Goal: Download file/media

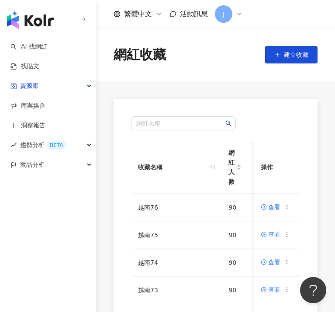
click at [97, 246] on div "網紅名稱 收藏名稱 網紅人數 最後編輯時間 建立者 操作 越南76 90 [DATE] 16:31 亞 亞思博 查看 越南75 90 [DATE] 16:28…" at bounding box center [215, 307] width 239 height 416
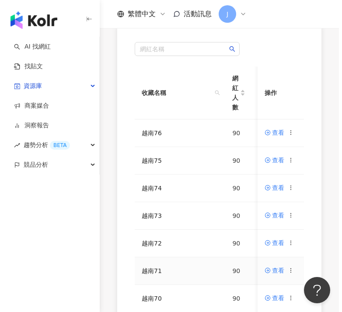
scroll to position [76, 0]
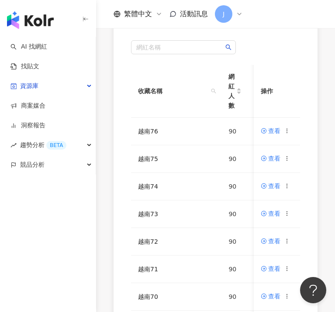
click at [105, 280] on div "網紅名稱 收藏名稱 網紅人數 最後編輯時間 建立者 操作 越南76 90 [DATE] 16:31 亞 亞思博 查看 越南75 90 [DATE] 16:28…" at bounding box center [215, 231] width 239 height 416
click at [288, 295] on icon at bounding box center [287, 296] width 6 height 6
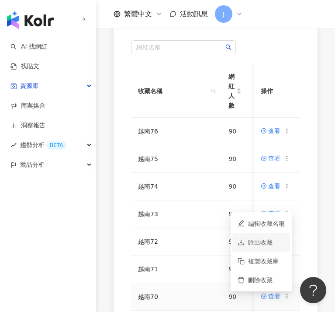
click at [261, 245] on div "匯出收藏" at bounding box center [266, 242] width 37 height 10
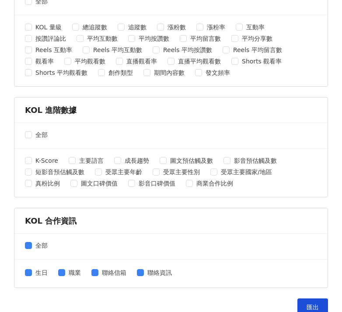
scroll to position [378, 0]
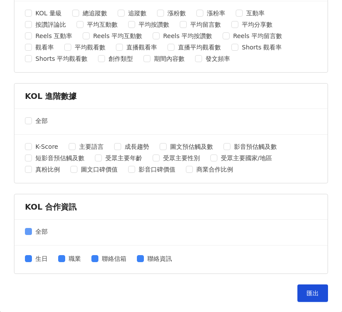
click at [31, 230] on span at bounding box center [28, 231] width 7 height 7
click at [297, 286] on button "匯出" at bounding box center [312, 292] width 31 height 17
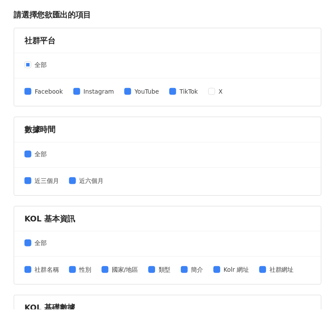
scroll to position [0, 0]
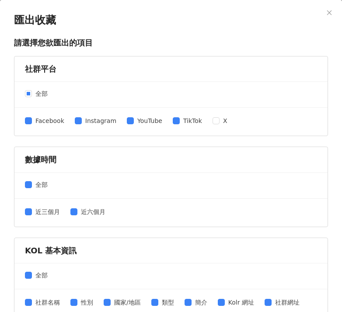
click at [326, 12] on icon "close" at bounding box center [329, 13] width 6 height 6
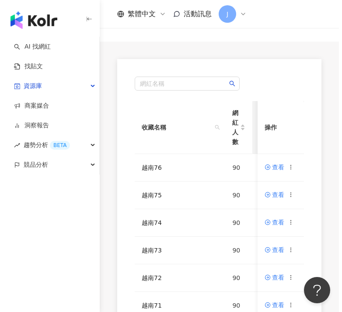
scroll to position [42, 0]
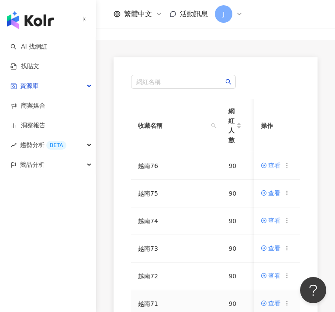
click at [97, 281] on div "網紅名稱 收藏名稱 網紅人數 最後編輯時間 建立者 操作 越南76 90 [DATE] 16:31 亞 亞思博 查看 越南75 90 [DATE] 16:28…" at bounding box center [215, 265] width 239 height 416
click at [288, 304] on icon at bounding box center [287, 303] width 6 height 6
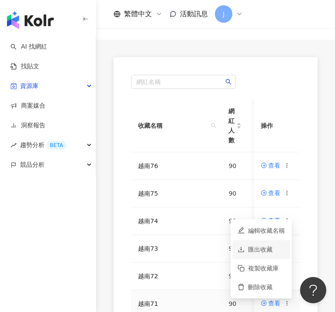
click at [253, 247] on div "匯出收藏" at bounding box center [266, 249] width 37 height 10
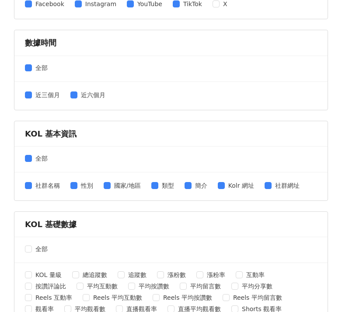
scroll to position [234, 0]
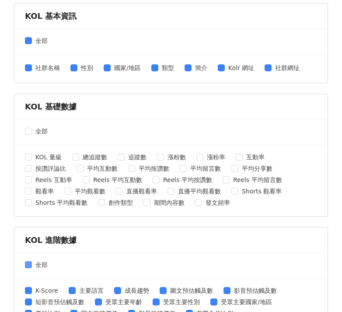
click at [33, 265] on span "全部" at bounding box center [41, 265] width 19 height 10
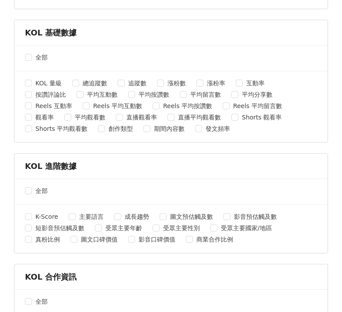
scroll to position [378, 0]
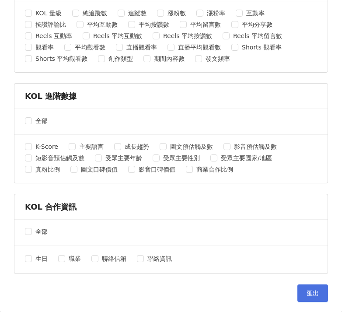
click at [306, 290] on span "匯出" at bounding box center [312, 292] width 12 height 7
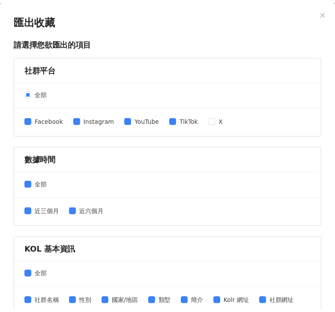
scroll to position [0, 0]
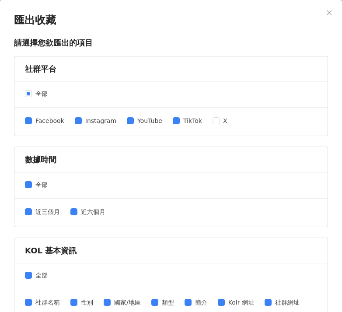
click at [326, 14] on icon "close" at bounding box center [329, 13] width 6 height 6
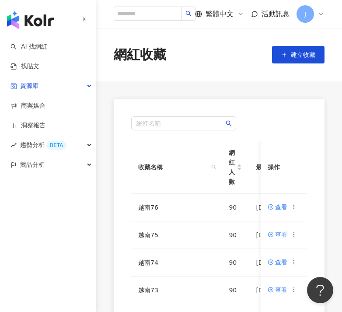
click at [322, 14] on div "繁體中文 活動訊息 J" at bounding box center [219, 14] width 246 height 28
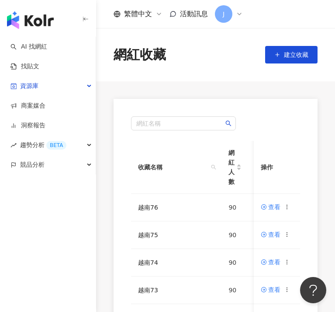
click at [94, 277] on div "AI 找網紅 找貼文 資源庫 商案媒合 洞察報告 趨勢分析 BETA 競品分析" at bounding box center [48, 174] width 96 height 275
click at [93, 272] on div "AI 找網紅 找貼文 資源庫 商案媒合 洞察報告 趨勢分析 BETA 競品分析" at bounding box center [48, 174] width 96 height 275
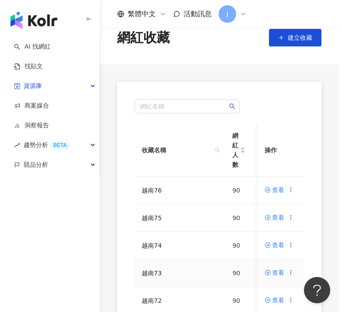
scroll to position [42, 0]
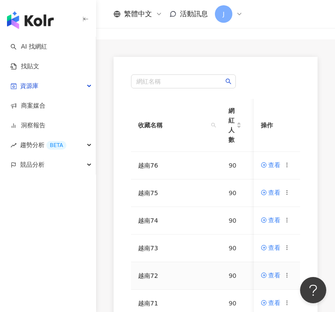
click at [287, 274] on icon at bounding box center [287, 275] width 6 height 6
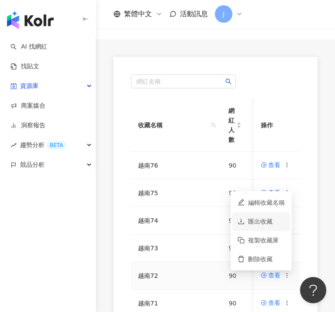
click at [262, 219] on div "匯出收藏" at bounding box center [266, 221] width 37 height 10
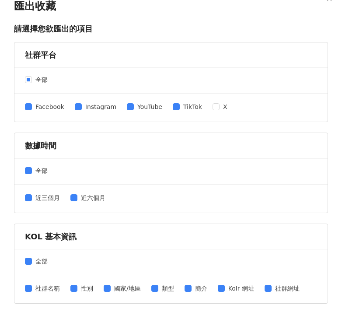
scroll to position [307, 0]
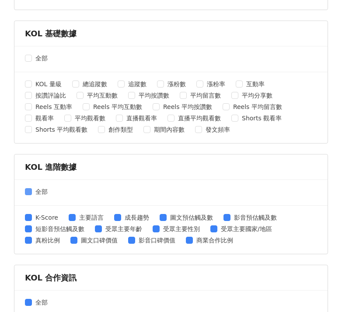
click at [31, 189] on span at bounding box center [28, 191] width 7 height 7
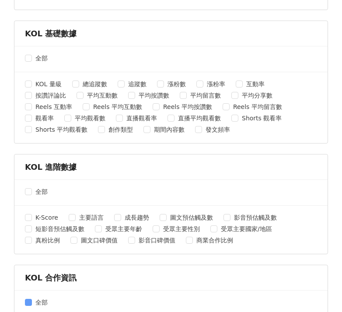
click at [31, 301] on span at bounding box center [28, 301] width 7 height 7
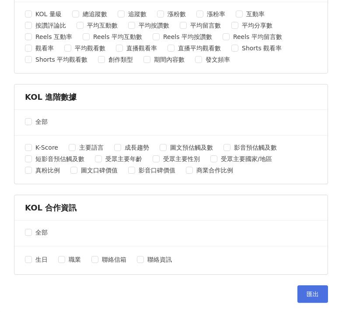
scroll to position [378, 0]
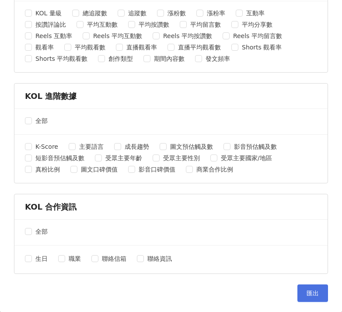
click at [306, 291] on span "匯出" at bounding box center [312, 292] width 12 height 7
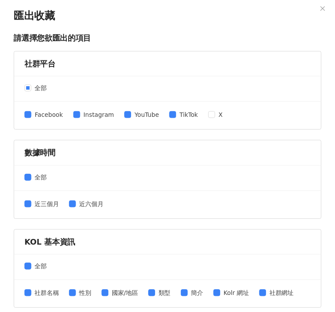
scroll to position [0, 0]
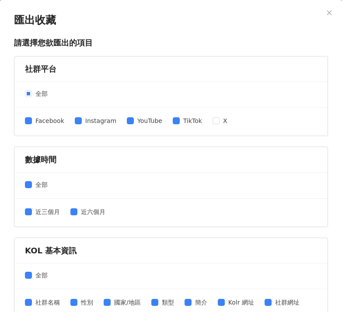
drag, startPoint x: 322, startPoint y: 10, endPoint x: 311, endPoint y: 69, distance: 59.6
click at [326, 10] on icon "close" at bounding box center [329, 13] width 6 height 6
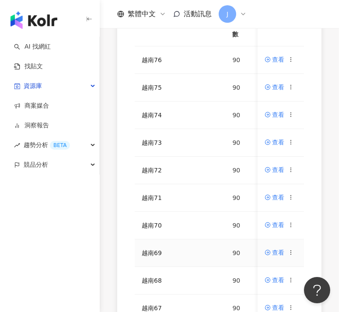
scroll to position [103, 0]
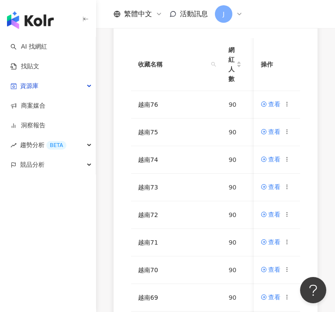
click at [107, 182] on div "網紅名稱 收藏名稱 網紅人數 最後編輯時間 建立者 操作 越南76 90 [DATE] 16:31 亞 亞思博 查看 越南75 90 [DATE] 16:28…" at bounding box center [215, 204] width 239 height 416
click at [291, 187] on icon at bounding box center [287, 187] width 6 height 6
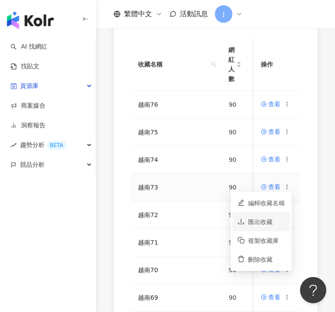
click at [270, 222] on div "匯出收藏" at bounding box center [266, 222] width 37 height 10
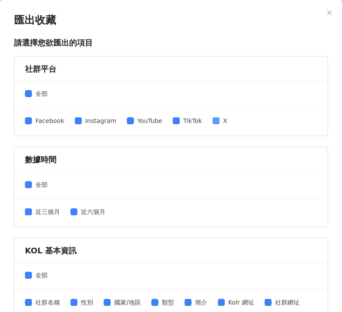
click at [219, 119] on span "X" at bounding box center [224, 121] width 11 height 10
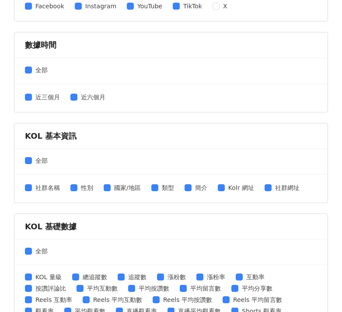
scroll to position [198, 0]
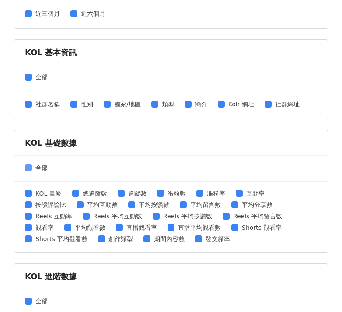
click at [32, 167] on span "全部" at bounding box center [41, 168] width 19 height 10
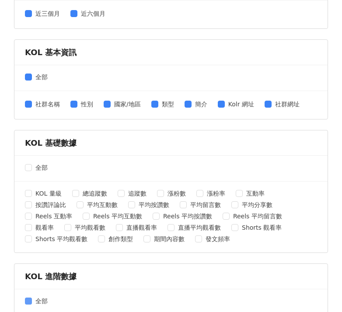
scroll to position [334, 0]
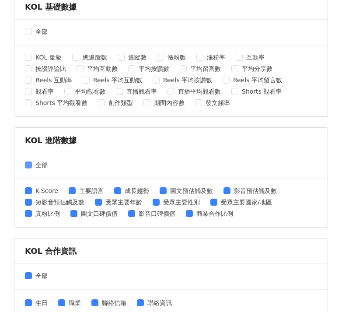
click at [33, 164] on span "全部" at bounding box center [41, 165] width 19 height 10
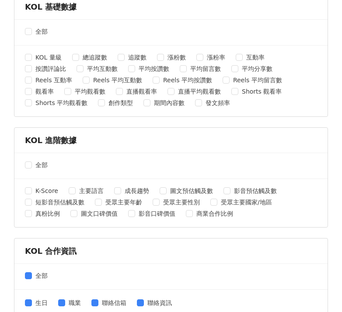
scroll to position [378, 0]
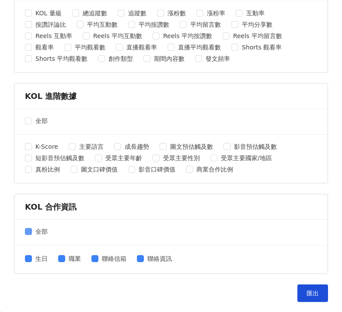
click at [31, 229] on span at bounding box center [28, 231] width 7 height 7
click at [315, 288] on button "匯出" at bounding box center [312, 292] width 31 height 17
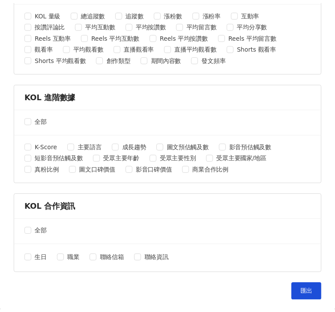
scroll to position [0, 0]
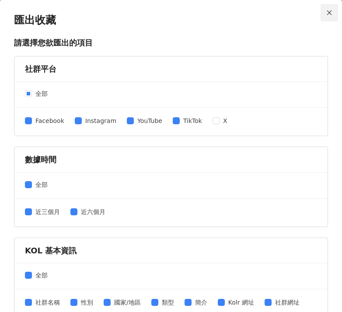
click at [326, 14] on icon "close" at bounding box center [329, 13] width 6 height 6
